Goal: Find specific page/section

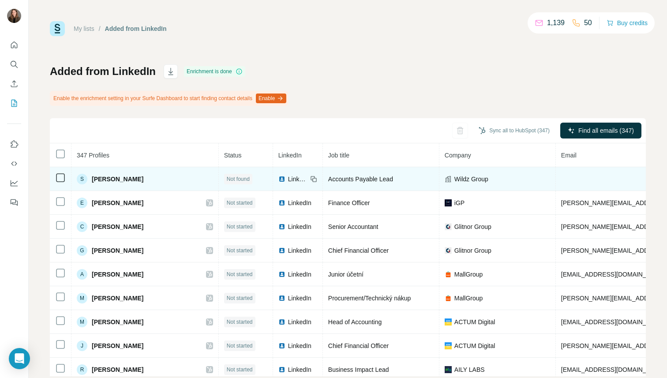
click at [101, 181] on span "[PERSON_NAME]" at bounding box center [118, 179] width 52 height 9
